Goal: Find specific page/section: Find specific page/section

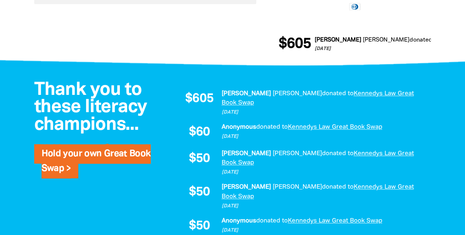
scroll to position [454, 0]
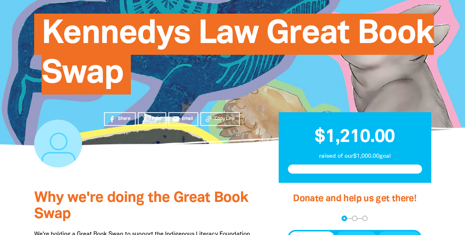
scroll to position [87, 0]
